Goal: Information Seeking & Learning: Find specific fact

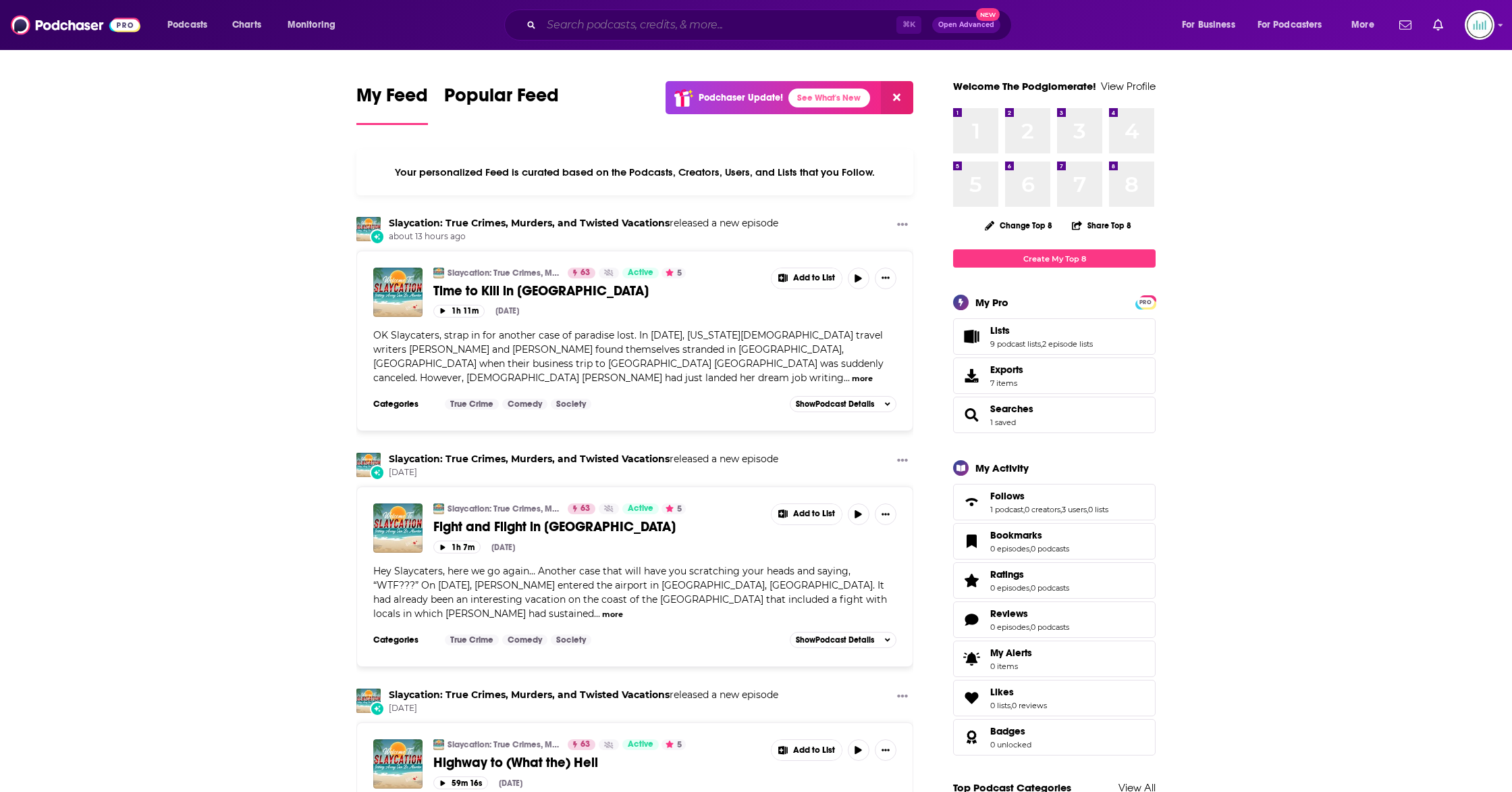
click at [604, 25] on input "Search podcasts, credits, & more..." at bounding box center [719, 25] width 355 height 22
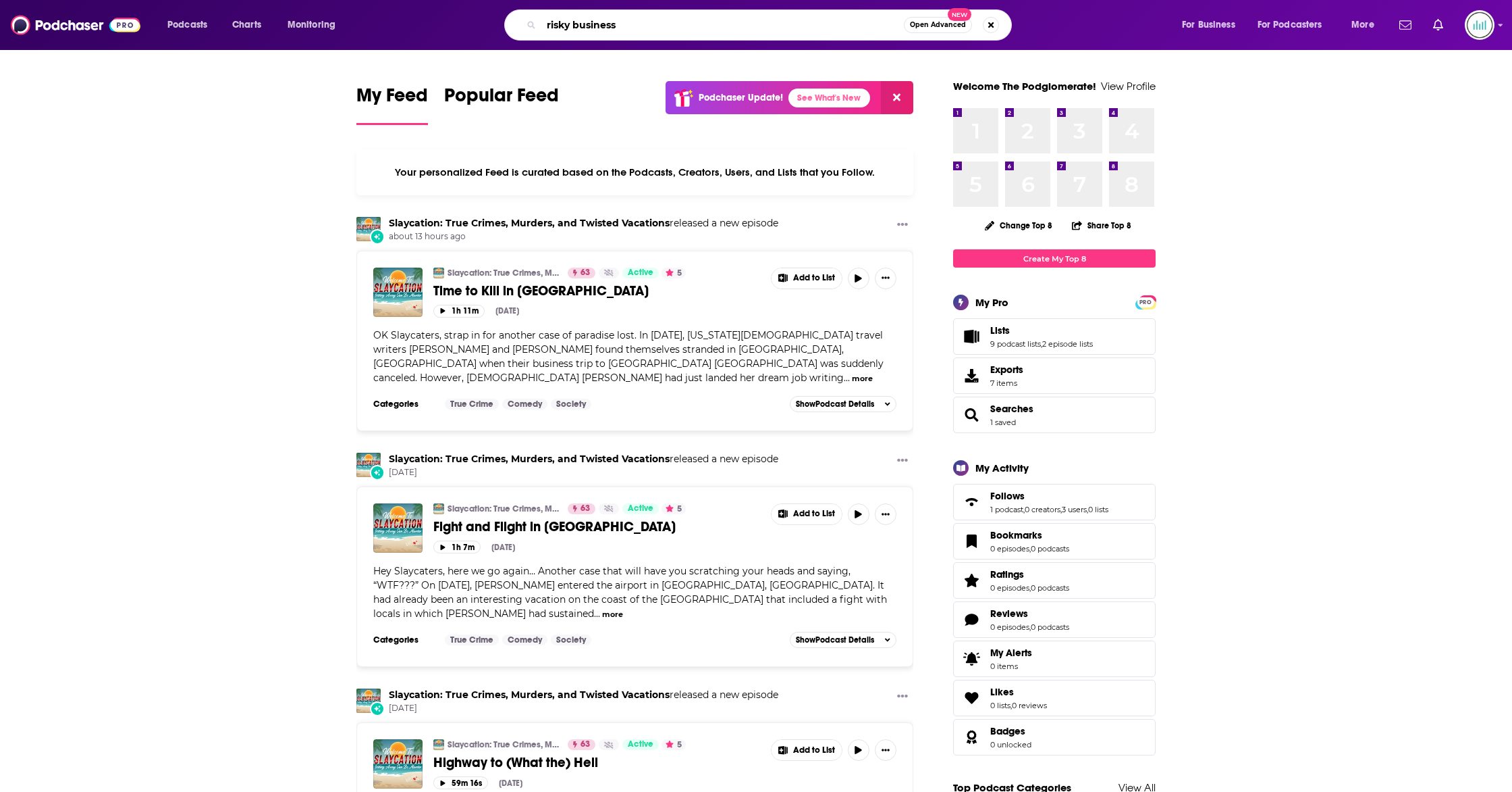
type input "risky business"
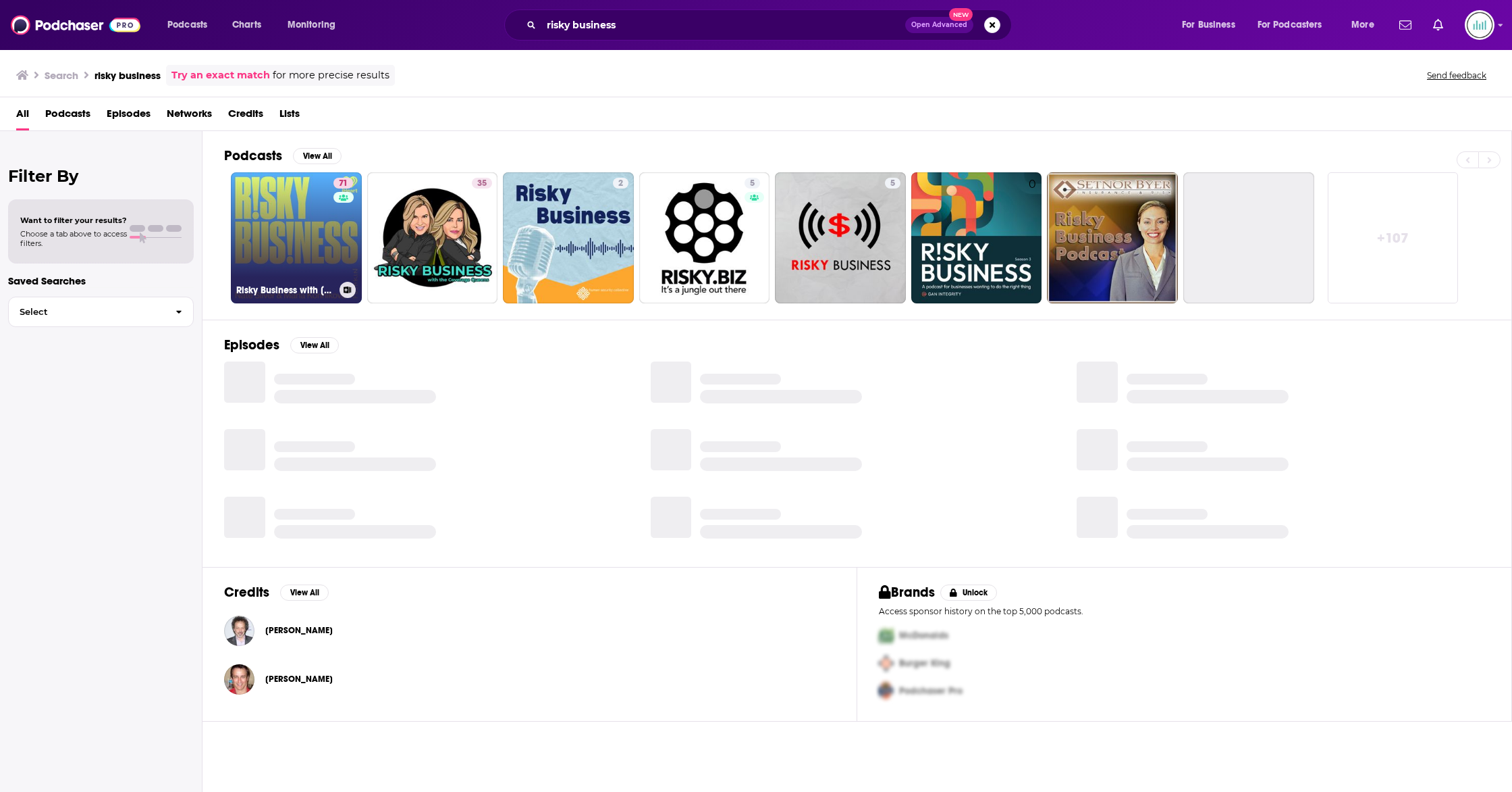
click at [315, 244] on link "71 Risky Business with [PERSON_NAME] and [PERSON_NAME]" at bounding box center [297, 238] width 131 height 131
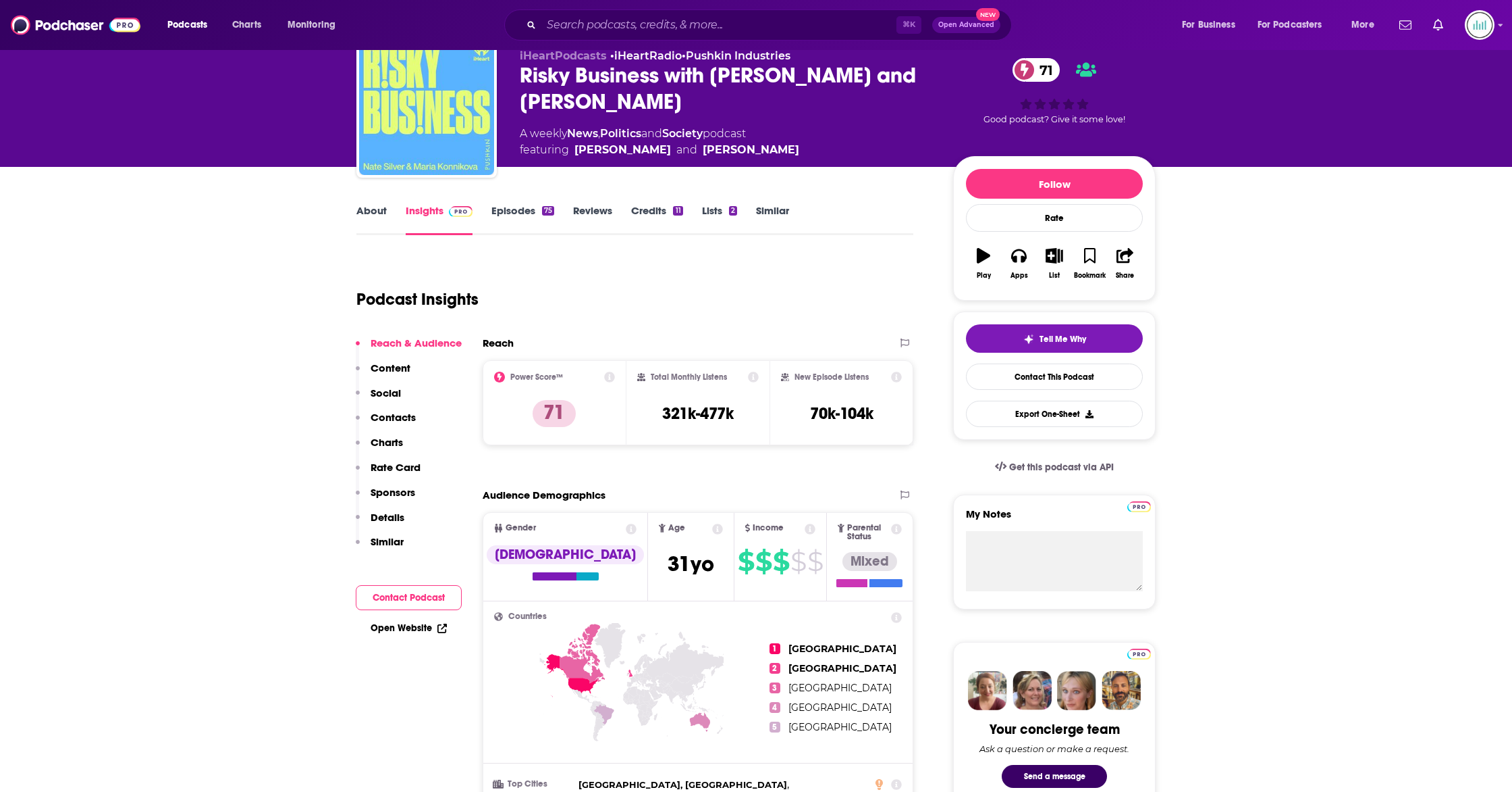
scroll to position [51, 0]
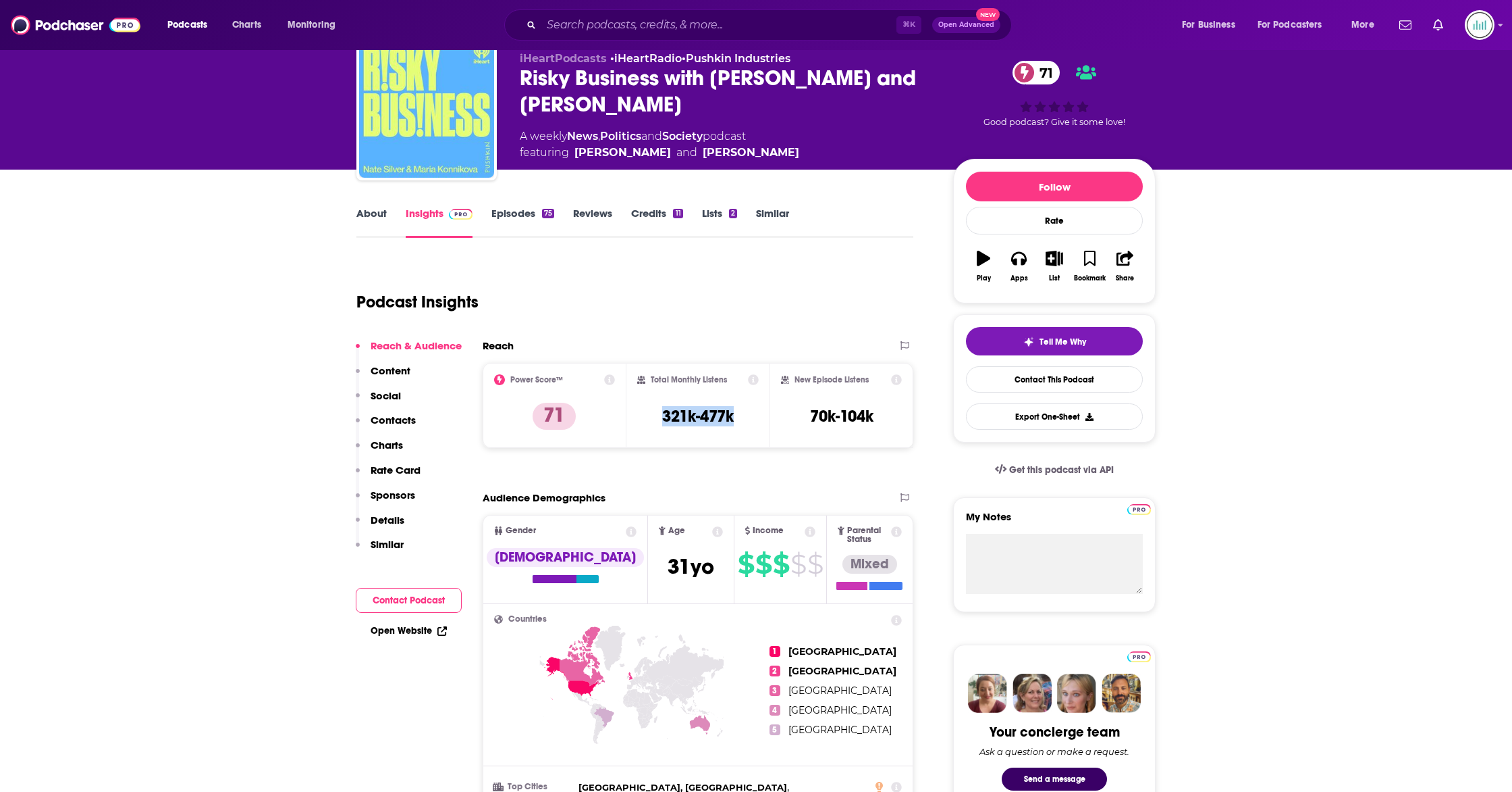
drag, startPoint x: 741, startPoint y: 420, endPoint x: 654, endPoint y: 418, distance: 87.0
click at [654, 418] on div "Total Monthly Listens 321k-477k" at bounding box center [697, 405] width 122 height 63
copy h3 "321k-477k"
